Goal: Task Accomplishment & Management: Use online tool/utility

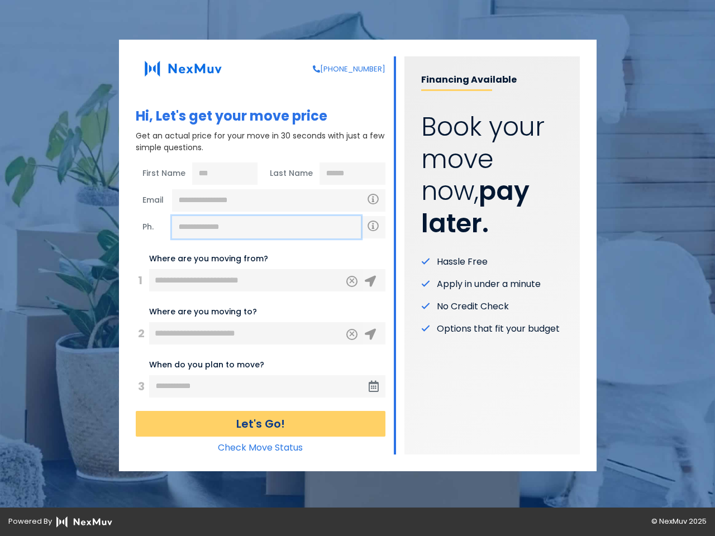
click at [267, 227] on input "text" at bounding box center [266, 227] width 189 height 22
click at [352, 282] on icon "Clear" at bounding box center [352, 280] width 7 height 10
click at [370, 282] on icon at bounding box center [370, 281] width 11 height 11
click at [352, 335] on icon "Clear" at bounding box center [352, 333] width 7 height 10
click at [370, 335] on icon at bounding box center [370, 334] width 11 height 11
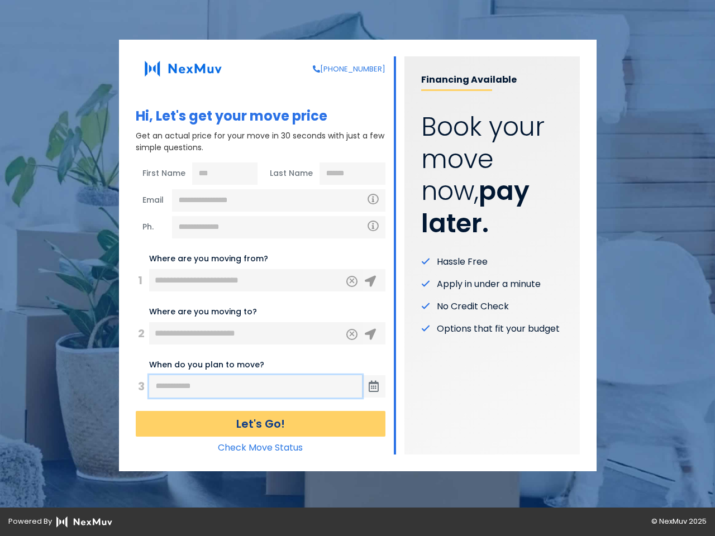
click at [256, 387] on input "text" at bounding box center [255, 386] width 213 height 22
click at [374, 387] on icon at bounding box center [374, 386] width 10 height 11
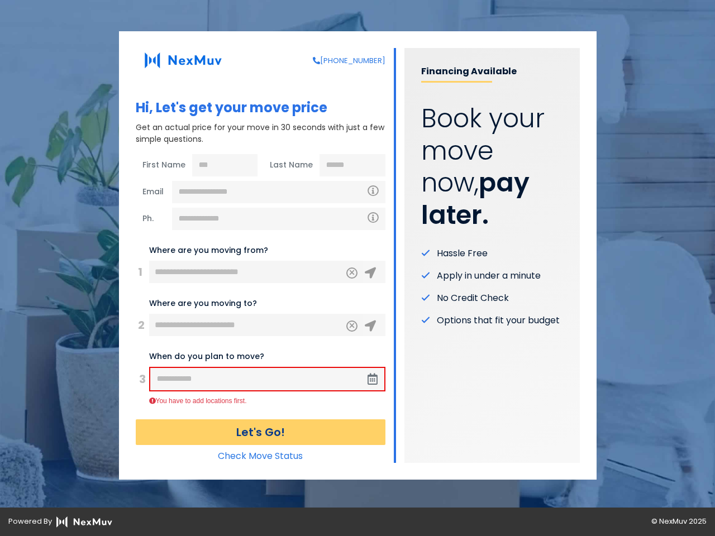
click at [260, 424] on button "Let's Go!" at bounding box center [261, 433] width 250 height 26
